Goal: Navigation & Orientation: Find specific page/section

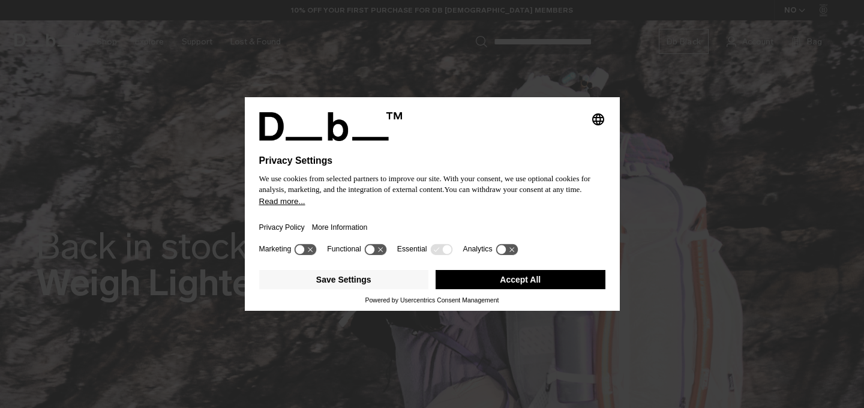
click at [468, 289] on button "Accept All" at bounding box center [521, 279] width 170 height 19
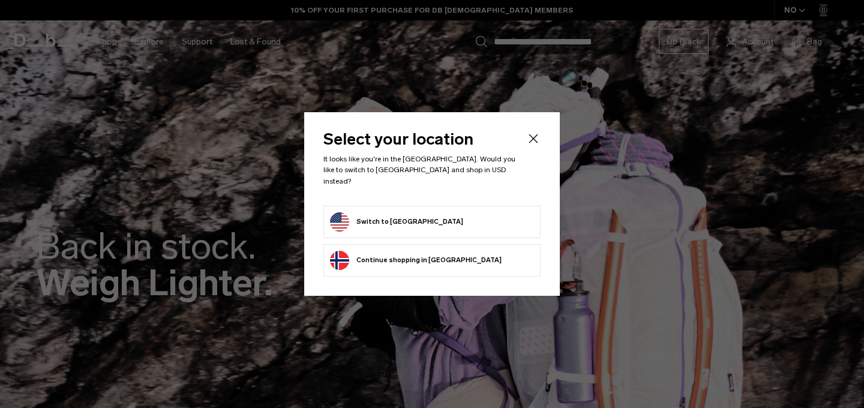
click at [434, 213] on form "Switch to United States" at bounding box center [432, 221] width 204 height 19
click at [359, 216] on button "Switch to United States" at bounding box center [396, 221] width 133 height 19
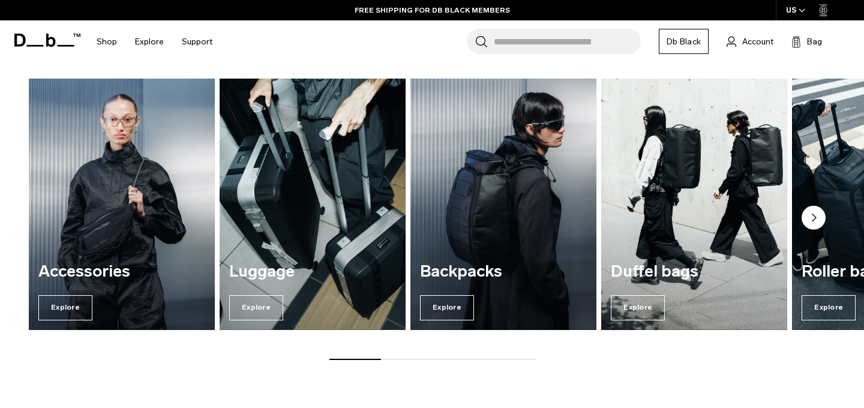
scroll to position [867, 0]
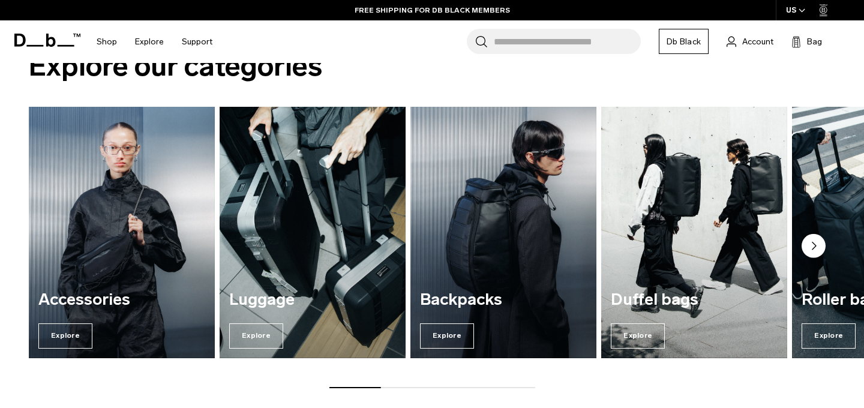
click at [808, 234] on circle "Next slide" at bounding box center [814, 246] width 24 height 24
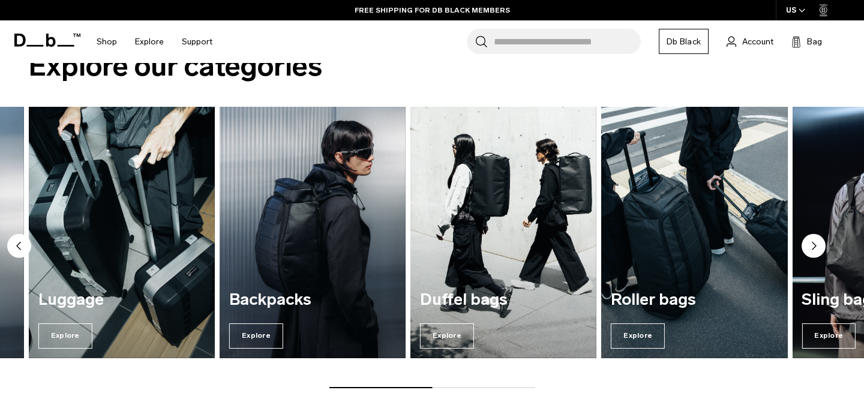
click at [808, 234] on circle "Next slide" at bounding box center [814, 246] width 24 height 24
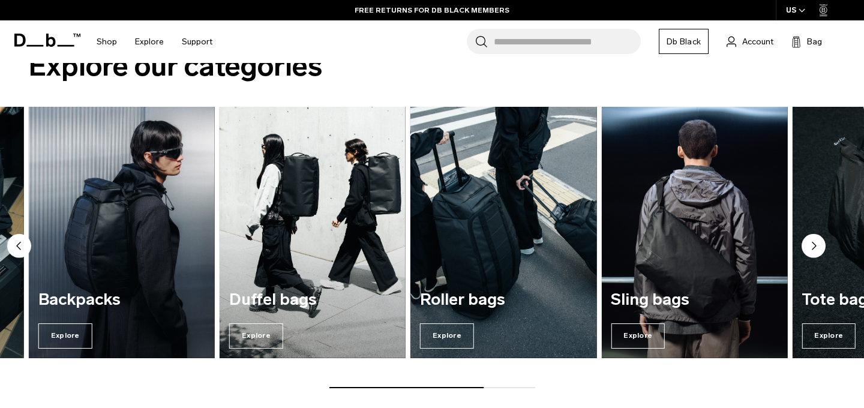
click at [808, 234] on circle "Next slide" at bounding box center [814, 246] width 24 height 24
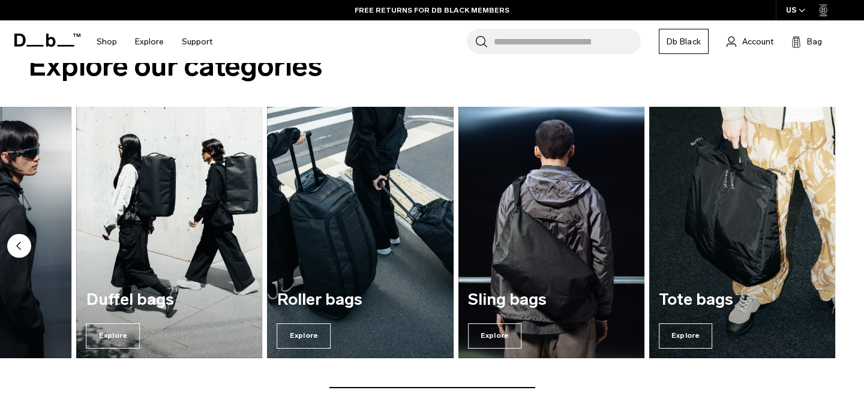
click at [808, 232] on img "7 / 7" at bounding box center [742, 232] width 186 height 251
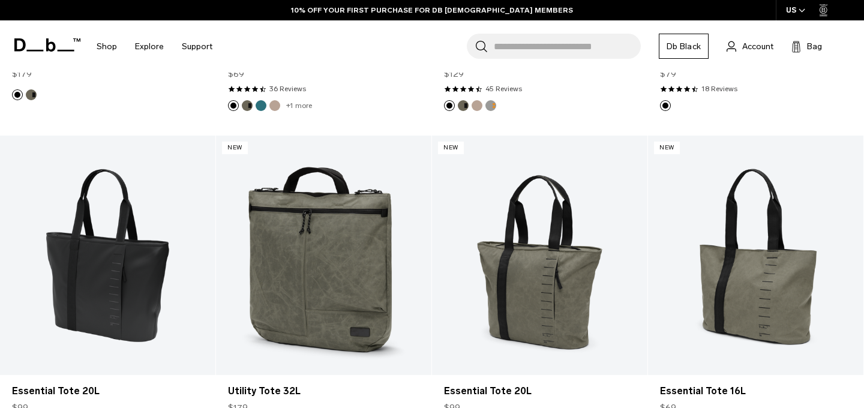
scroll to position [497, 0]
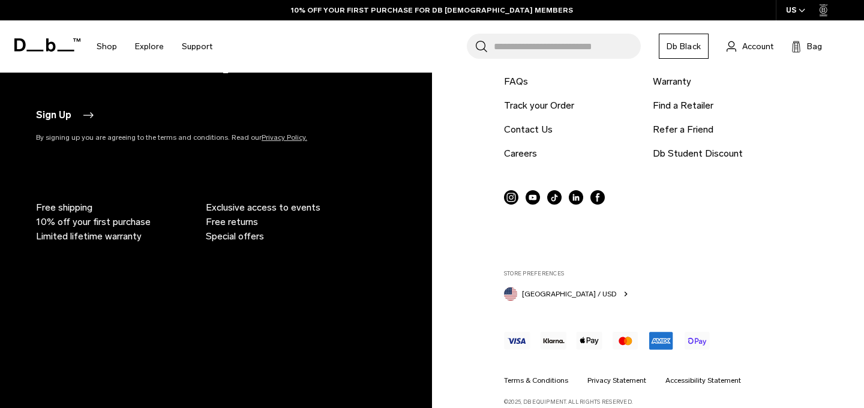
scroll to position [2534, 0]
